Goal: Find specific page/section: Find specific page/section

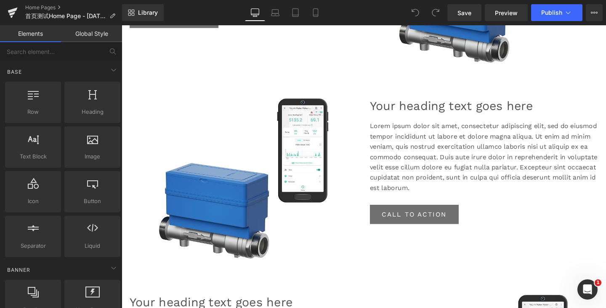
scroll to position [757, 0]
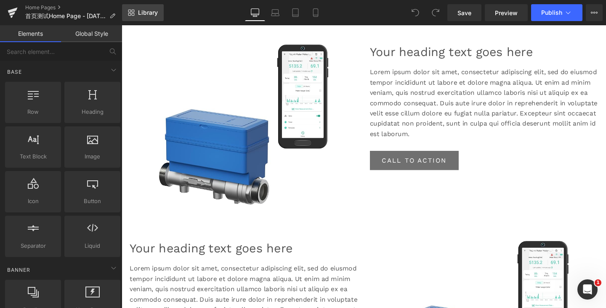
click at [138, 14] on span "Library" at bounding box center [148, 13] width 20 height 8
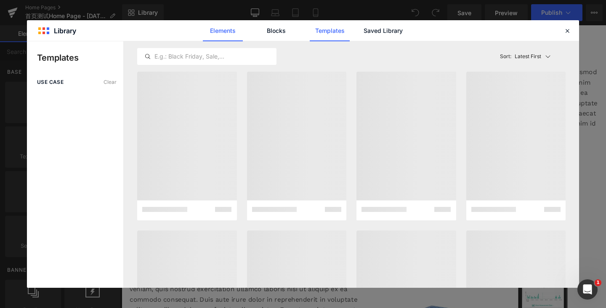
click at [225, 28] on link "Elements" at bounding box center [223, 30] width 40 height 21
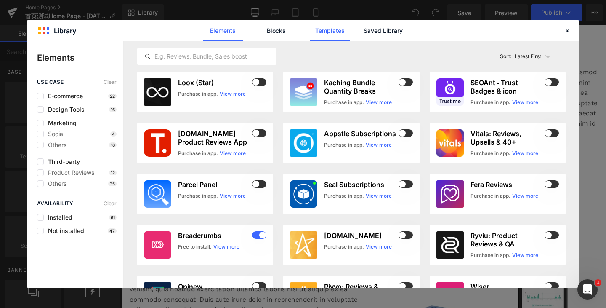
click at [336, 32] on link "Templates" at bounding box center [330, 30] width 40 height 21
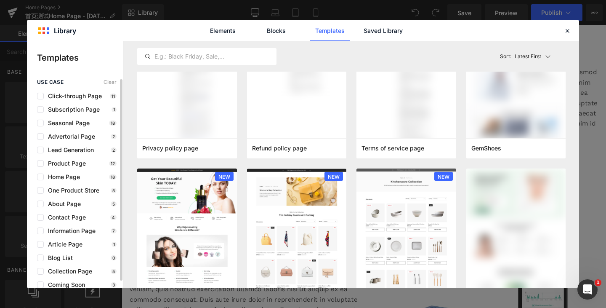
scroll to position [7, 0]
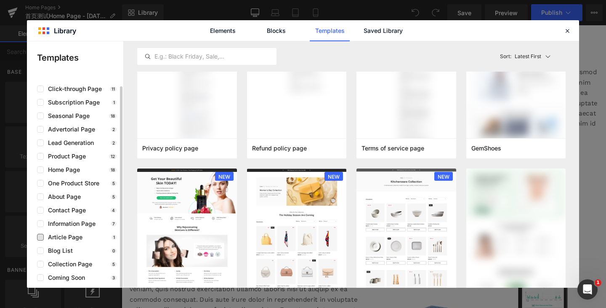
click at [69, 235] on span "Article Page" at bounding box center [63, 237] width 39 height 7
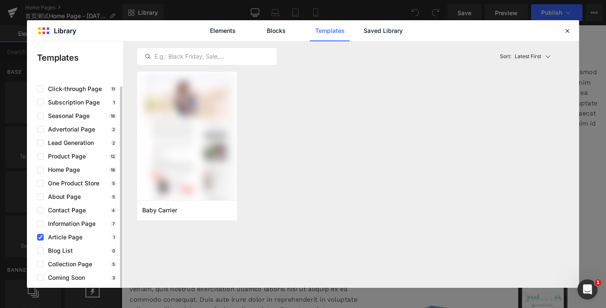
scroll to position [0, 0]
click at [69, 235] on span "Article Page" at bounding box center [63, 237] width 39 height 7
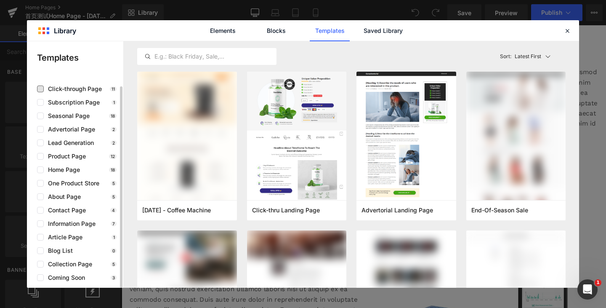
click at [80, 86] on span "Click-through Page" at bounding box center [73, 88] width 58 height 7
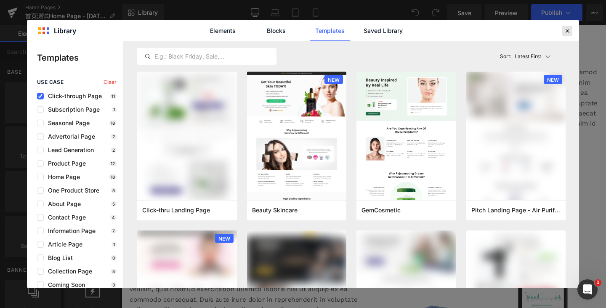
drag, startPoint x: 569, startPoint y: 33, endPoint x: 445, endPoint y: 19, distance: 125.0
click at [569, 33] on icon at bounding box center [567, 31] width 8 height 8
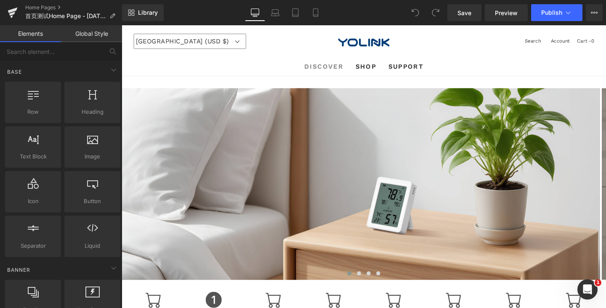
click at [327, 69] on span "DISCOVER" at bounding box center [333, 68] width 41 height 11
click at [342, 66] on span "DISCOVER" at bounding box center [333, 68] width 41 height 11
